Goal: Task Accomplishment & Management: Use online tool/utility

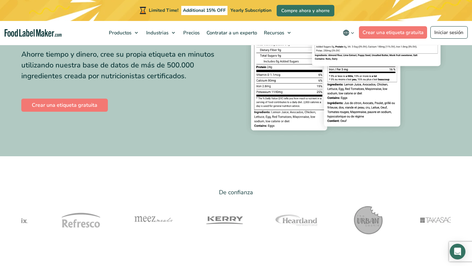
scroll to position [169, 0]
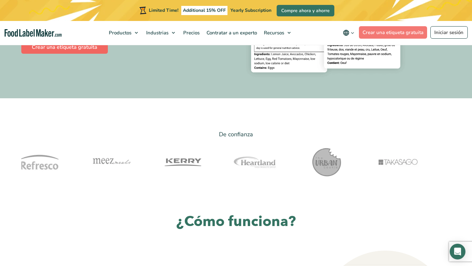
click at [86, 54] on link "Crear una etiqueta gratuita" at bounding box center [64, 47] width 86 height 13
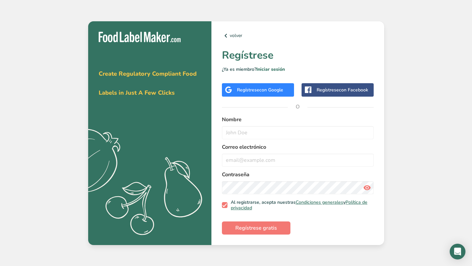
click at [272, 92] on span "con Google" at bounding box center [271, 90] width 24 height 6
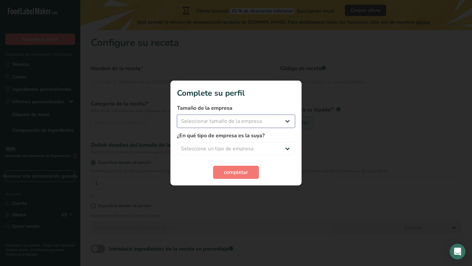
select select "1"
select select "5"
click at [239, 170] on span "completar" at bounding box center [236, 172] width 24 height 8
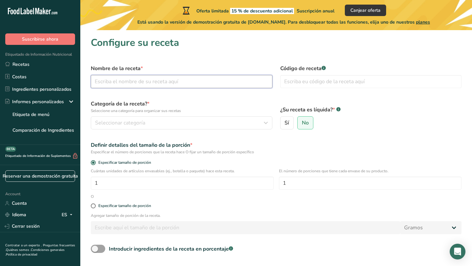
click at [175, 85] on input "text" at bounding box center [181, 81] width 181 height 13
click at [208, 126] on div "Seleccionar categoría" at bounding box center [179, 123] width 169 height 8
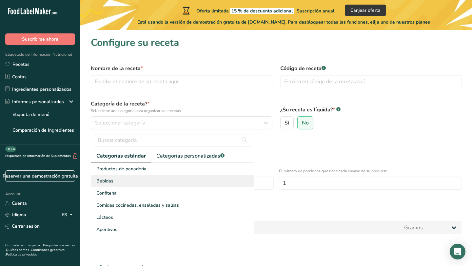
click at [120, 183] on div "Bebidas" at bounding box center [172, 181] width 162 height 12
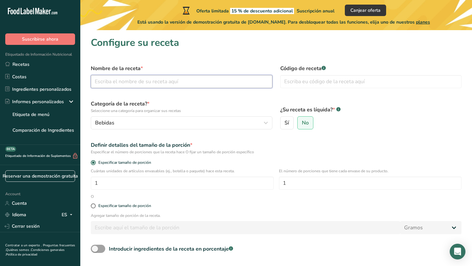
click at [127, 82] on input "text" at bounding box center [181, 81] width 181 height 13
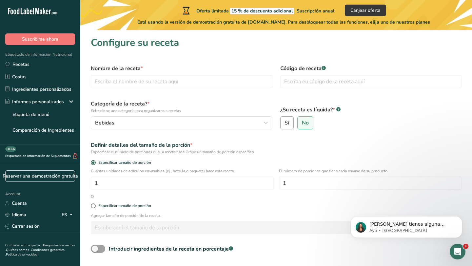
click at [287, 124] on span "Sí" at bounding box center [286, 123] width 5 height 7
click at [285, 124] on input "Sí" at bounding box center [282, 123] width 4 height 4
radio input "true"
radio input "false"
select select "22"
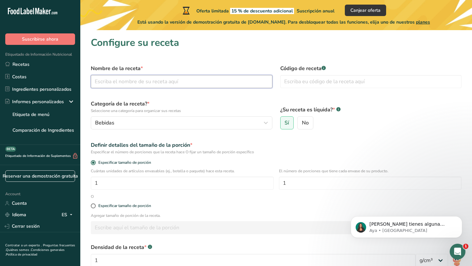
click at [129, 83] on input "text" at bounding box center [181, 81] width 181 height 13
type input "Electrolit"
click at [304, 87] on input "text" at bounding box center [370, 81] width 181 height 13
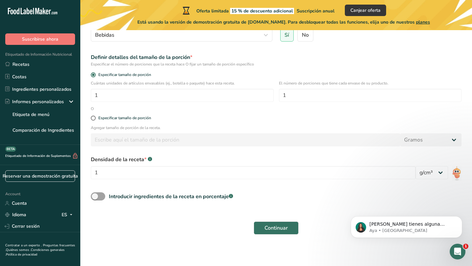
scroll to position [87, 0]
click at [271, 229] on span "Continuar" at bounding box center [275, 228] width 23 height 8
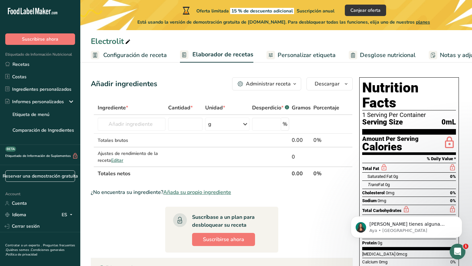
click at [399, 56] on span "Desglose nutricional" at bounding box center [388, 55] width 56 height 9
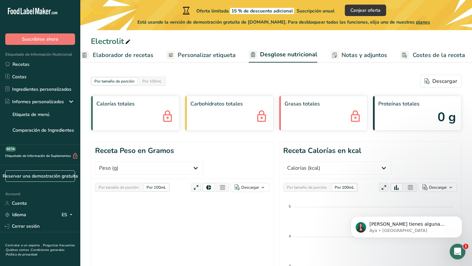
click at [164, 120] on icon at bounding box center [167, 117] width 13 height 18
click at [174, 117] on div "Calorías totales" at bounding box center [135, 113] width 89 height 35
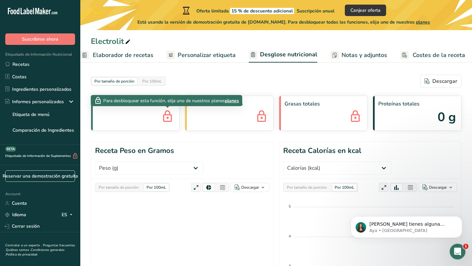
click at [140, 110] on div "Calorías totales" at bounding box center [135, 113] width 89 height 35
click at [235, 101] on span "planes" at bounding box center [232, 100] width 14 height 7
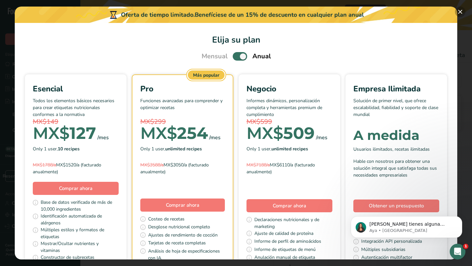
click at [459, 13] on button "Pick Your Pricing Plan Modal" at bounding box center [460, 12] width 10 height 10
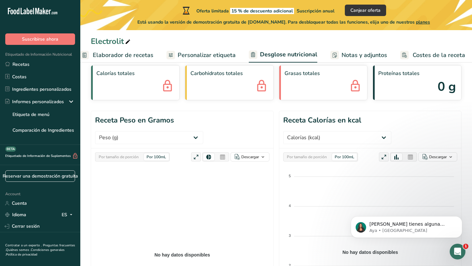
scroll to position [28, 0]
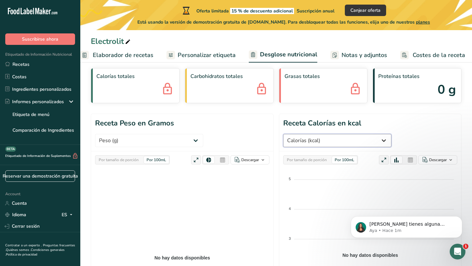
select select "Total Fat"
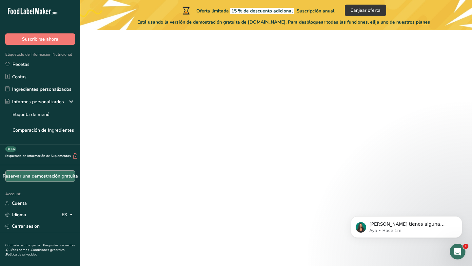
scroll to position [52, 0]
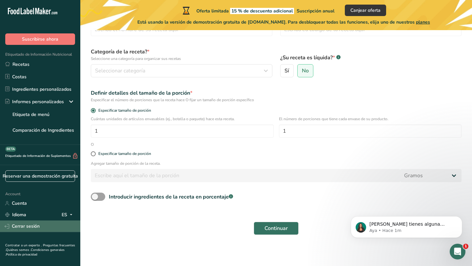
click at [23, 229] on link "Cerrar sesión" at bounding box center [40, 225] width 80 height 11
